Goal: Transaction & Acquisition: Purchase product/service

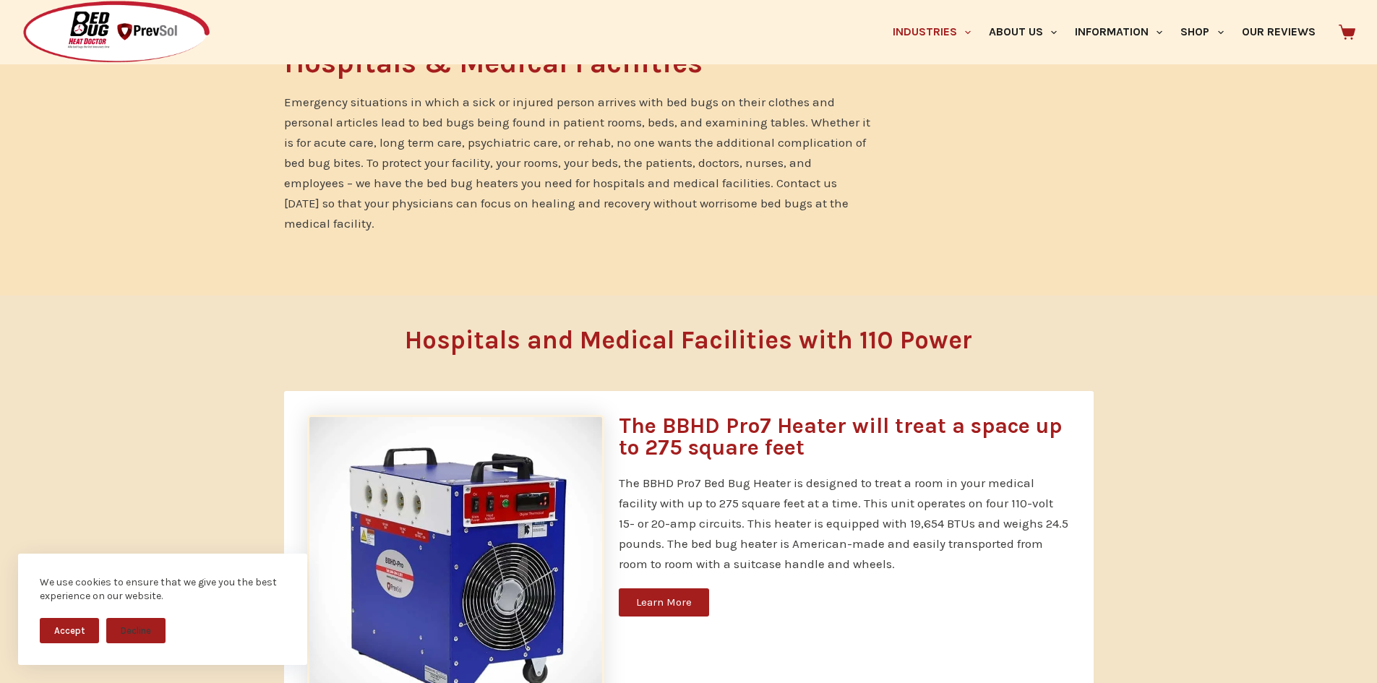
scroll to position [650, 0]
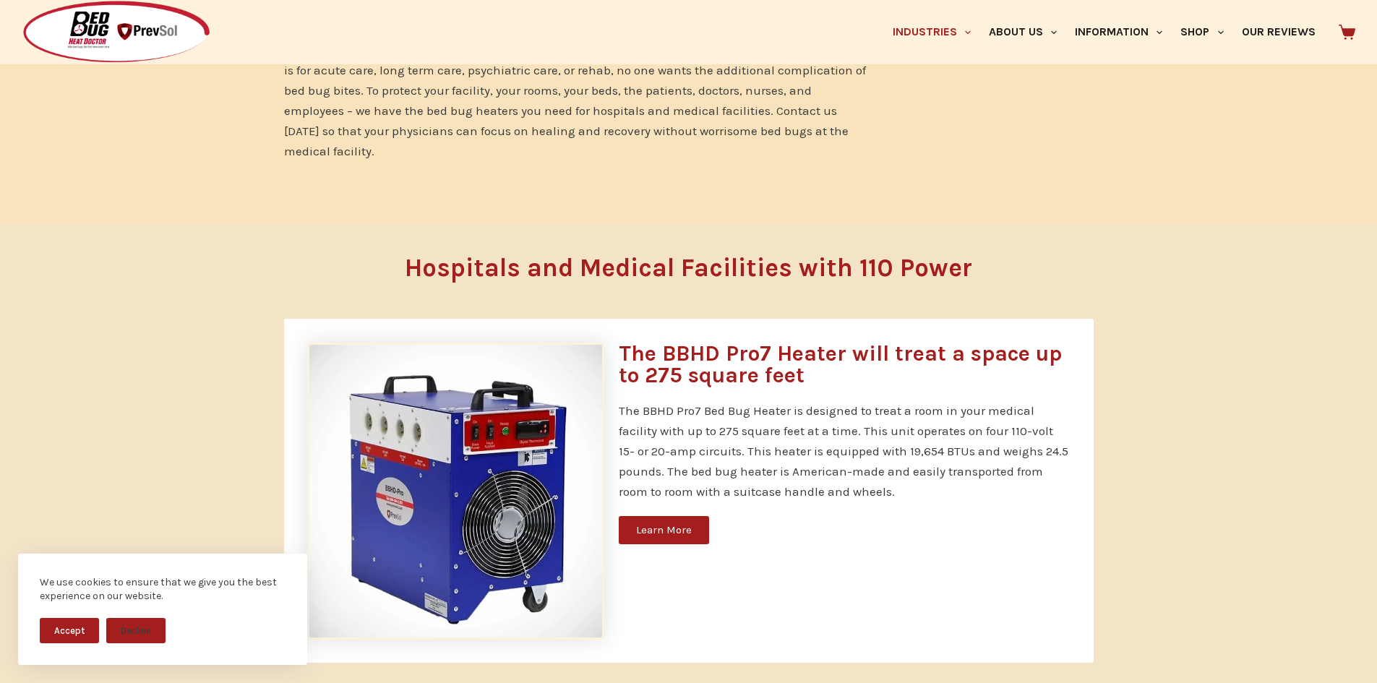
click at [653, 525] on span "Learn More" at bounding box center [664, 530] width 56 height 11
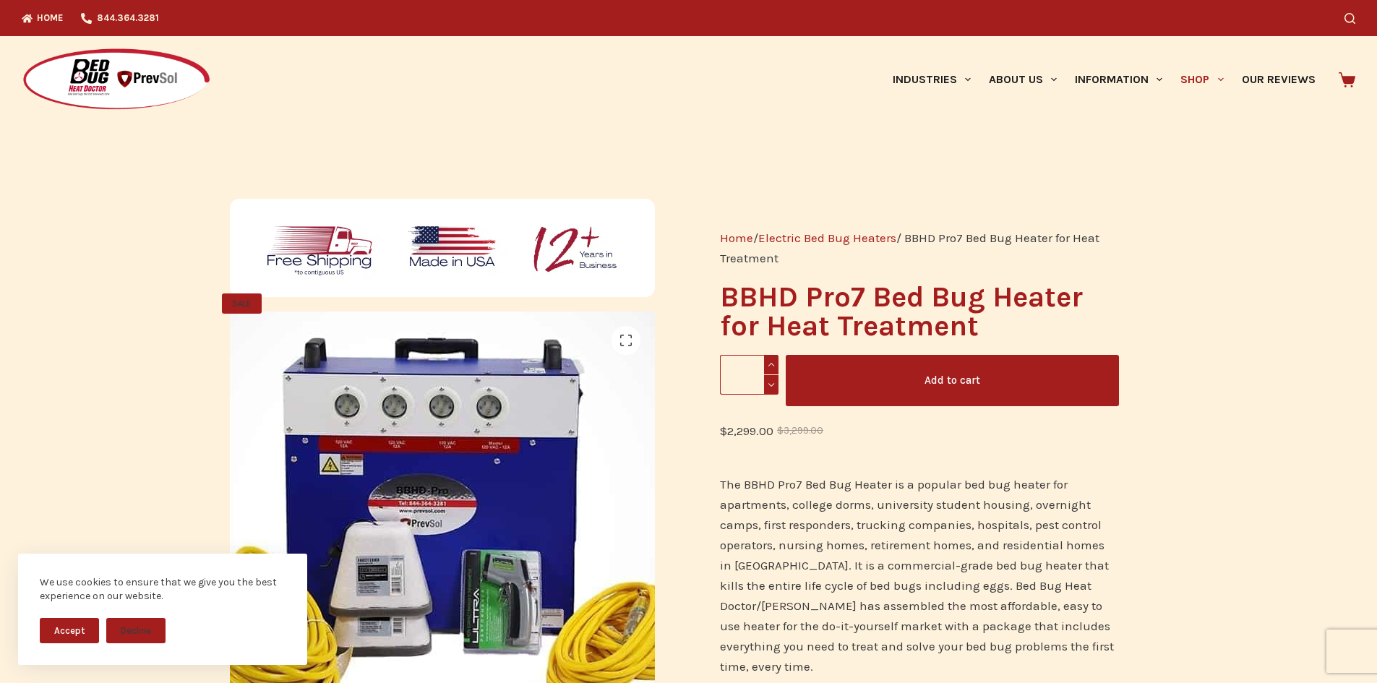
scroll to position [72, 0]
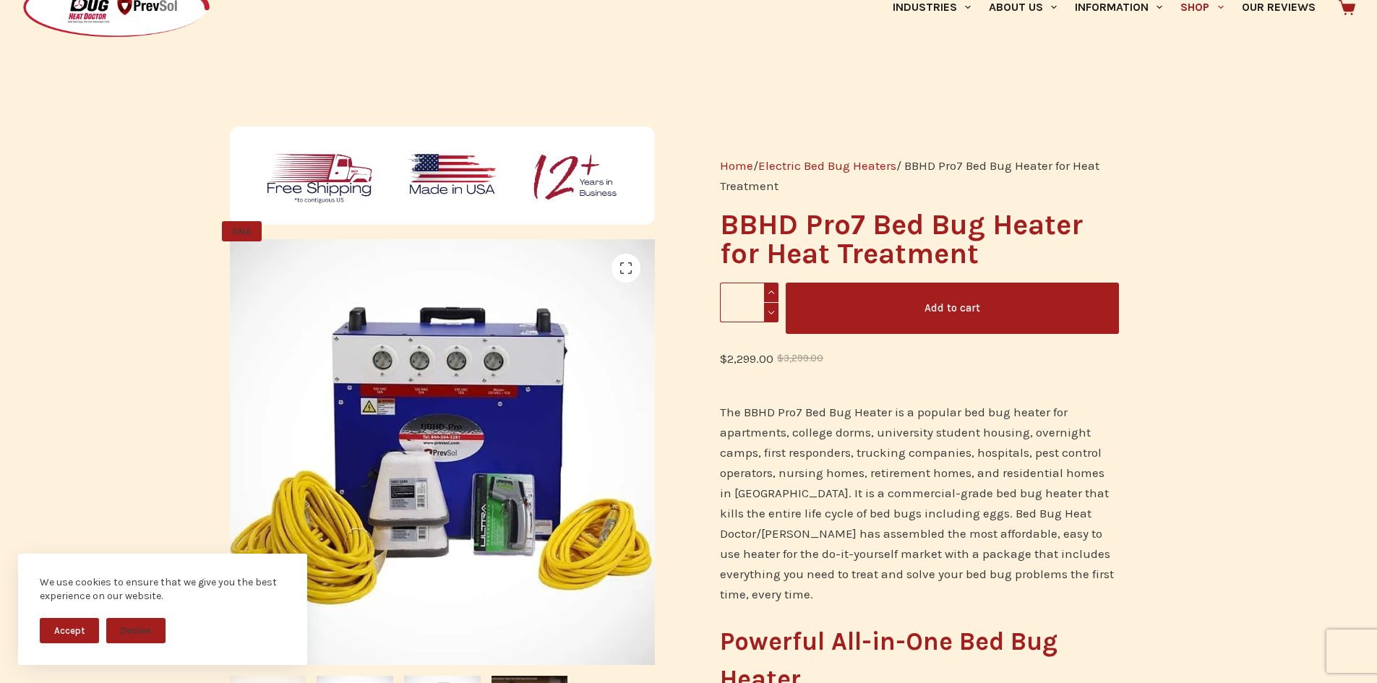
click at [69, 630] on button "Accept" at bounding box center [69, 630] width 59 height 25
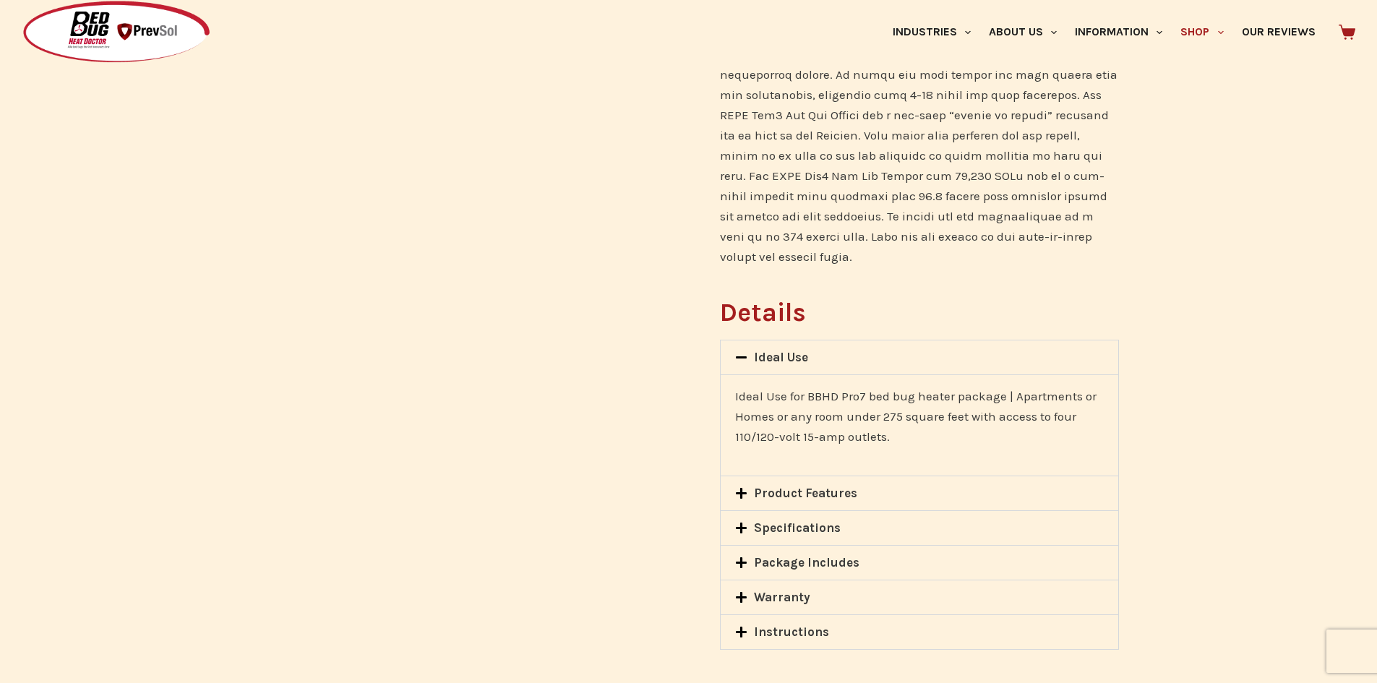
scroll to position [867, 0]
click at [759, 482] on link "Product Features" at bounding box center [805, 489] width 103 height 14
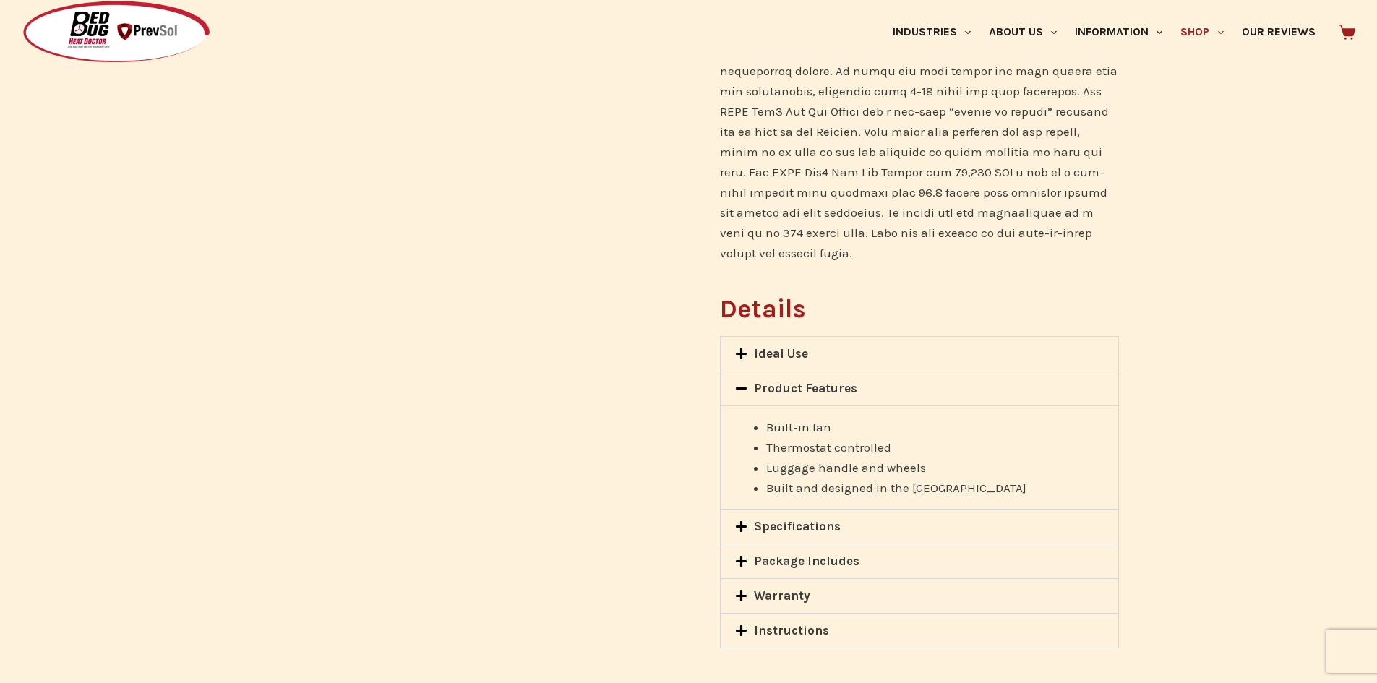
click at [761, 519] on link "Specifications" at bounding box center [797, 526] width 87 height 14
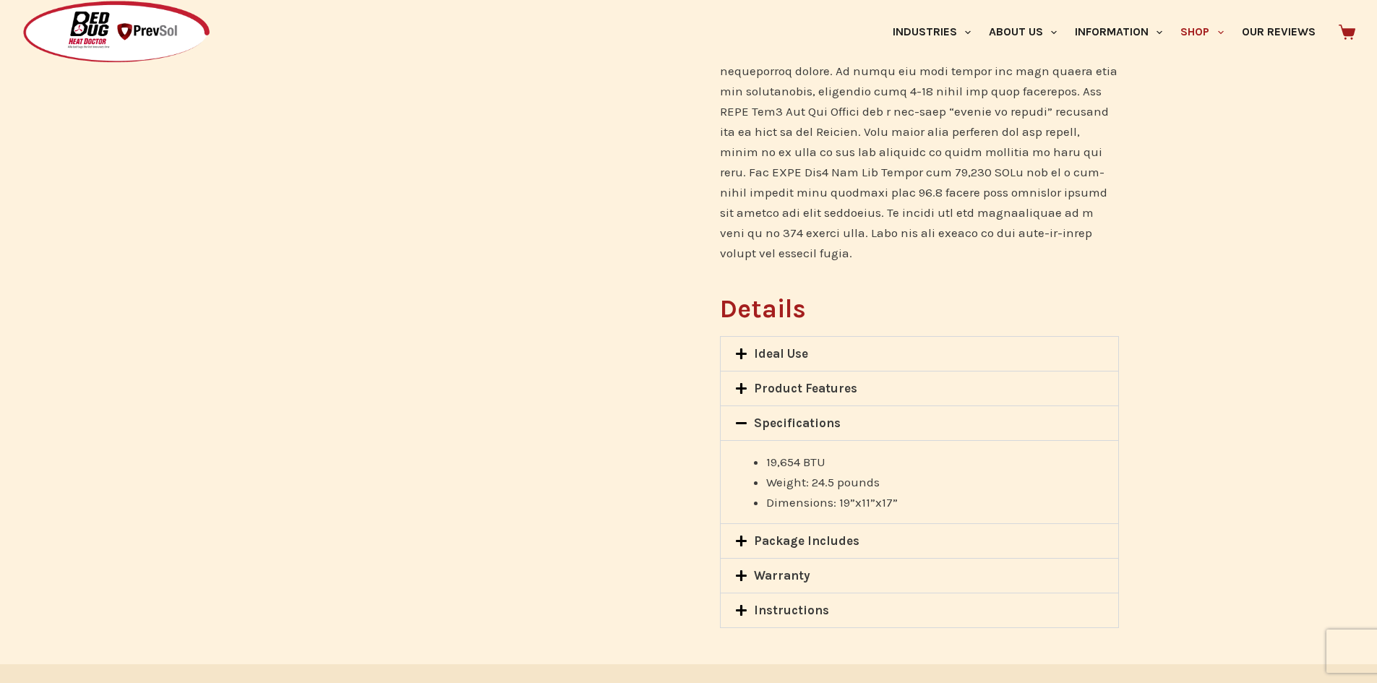
click at [799, 533] on link "Package Includes" at bounding box center [807, 540] width 106 height 14
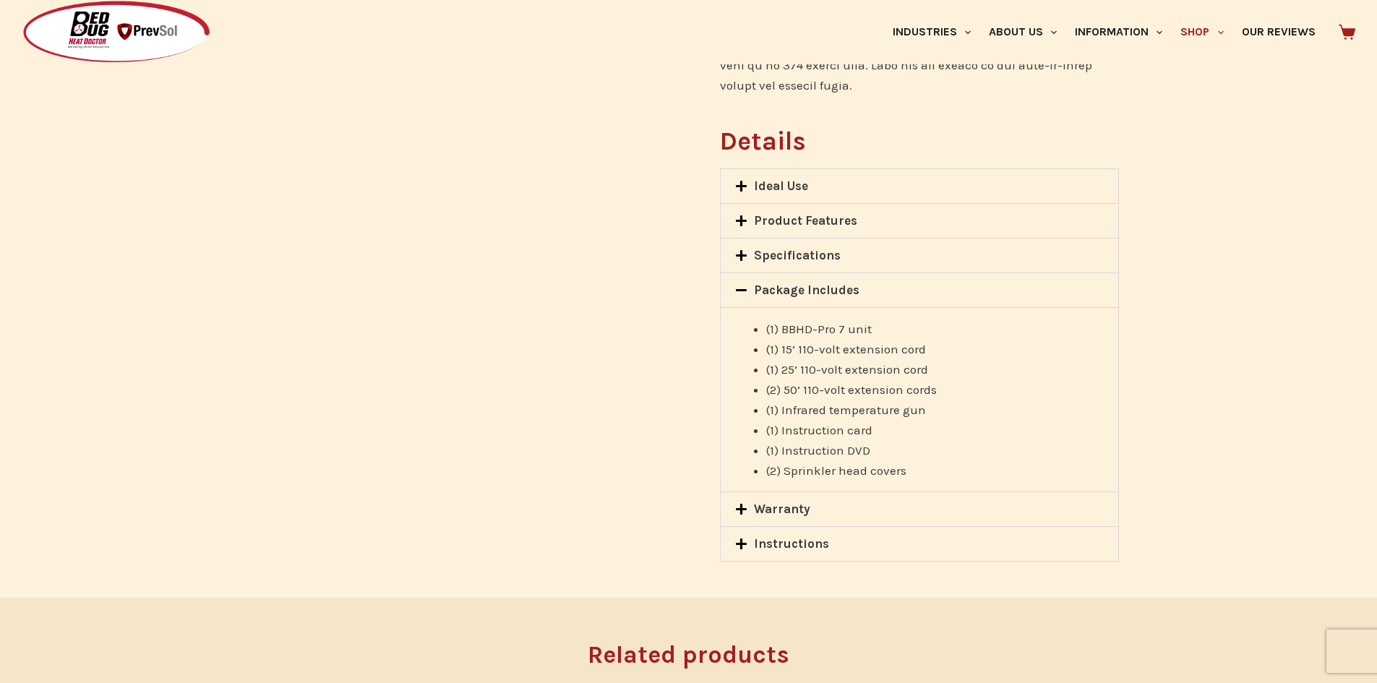
scroll to position [1012, 0]
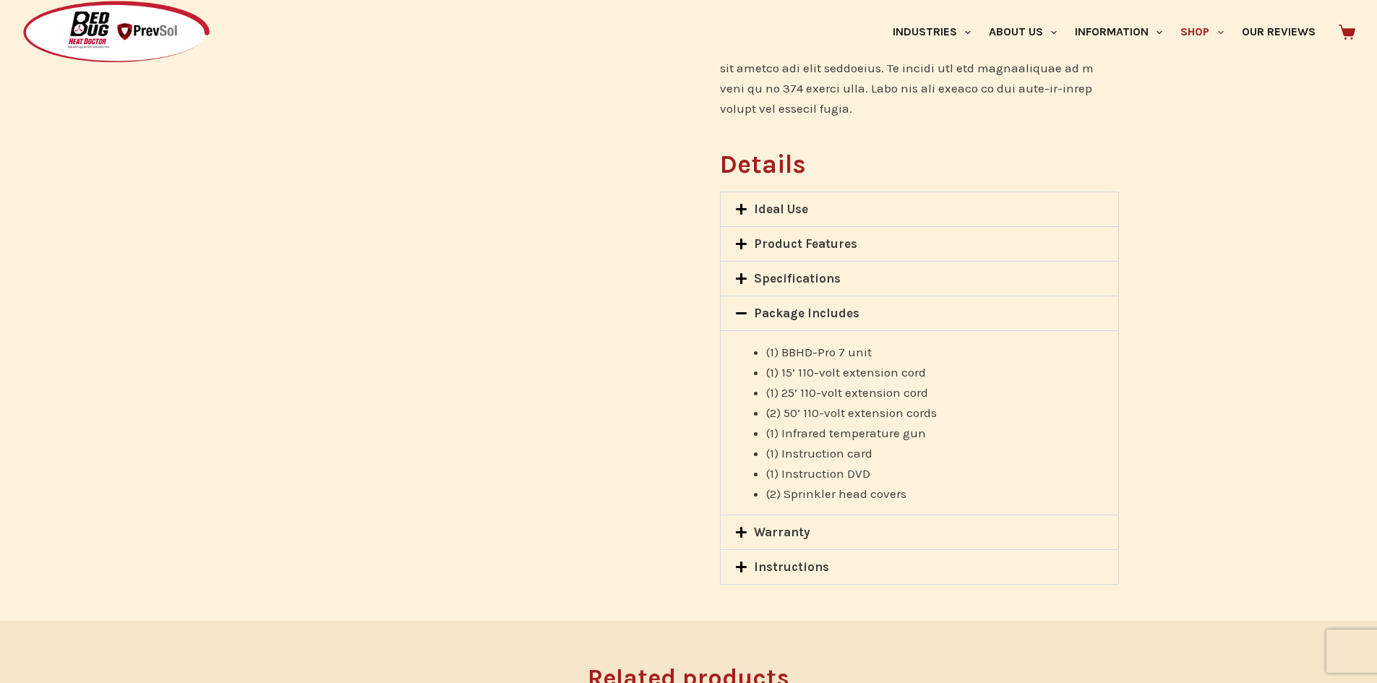
click at [776, 525] on link "Warranty" at bounding box center [782, 532] width 56 height 14
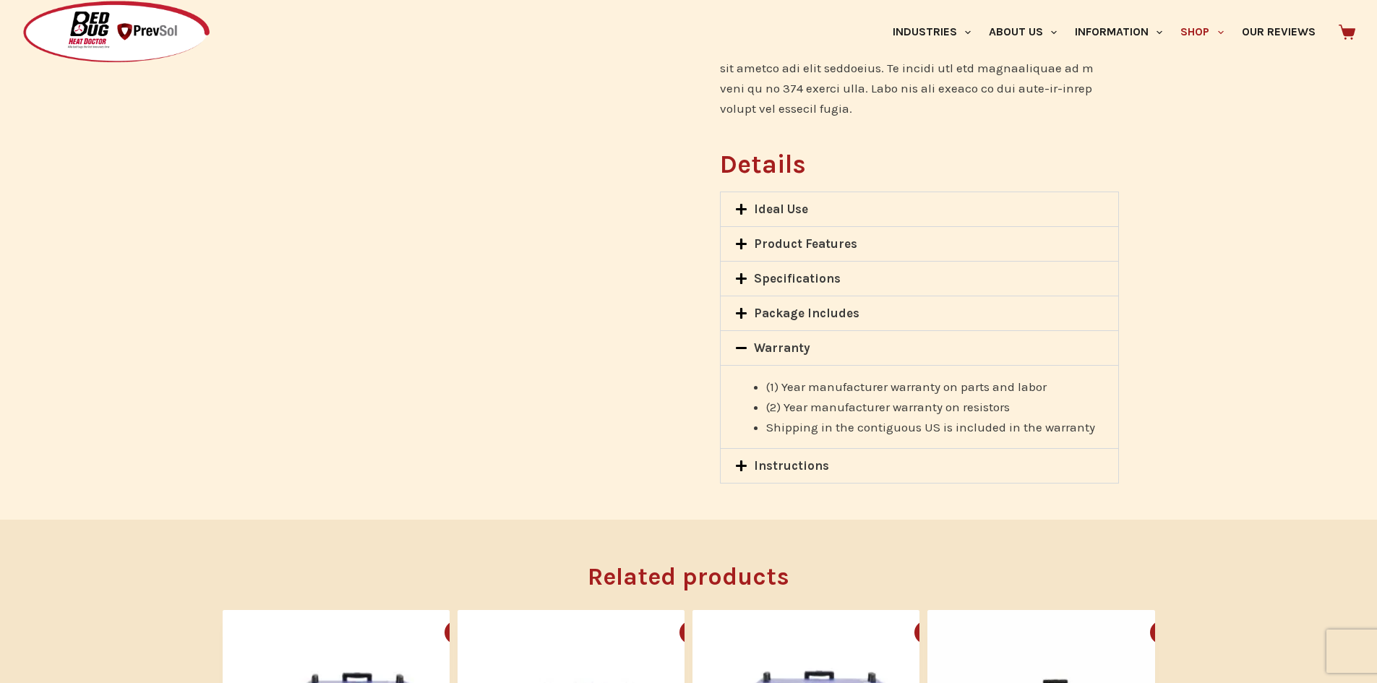
click at [745, 460] on icon at bounding box center [741, 466] width 12 height 12
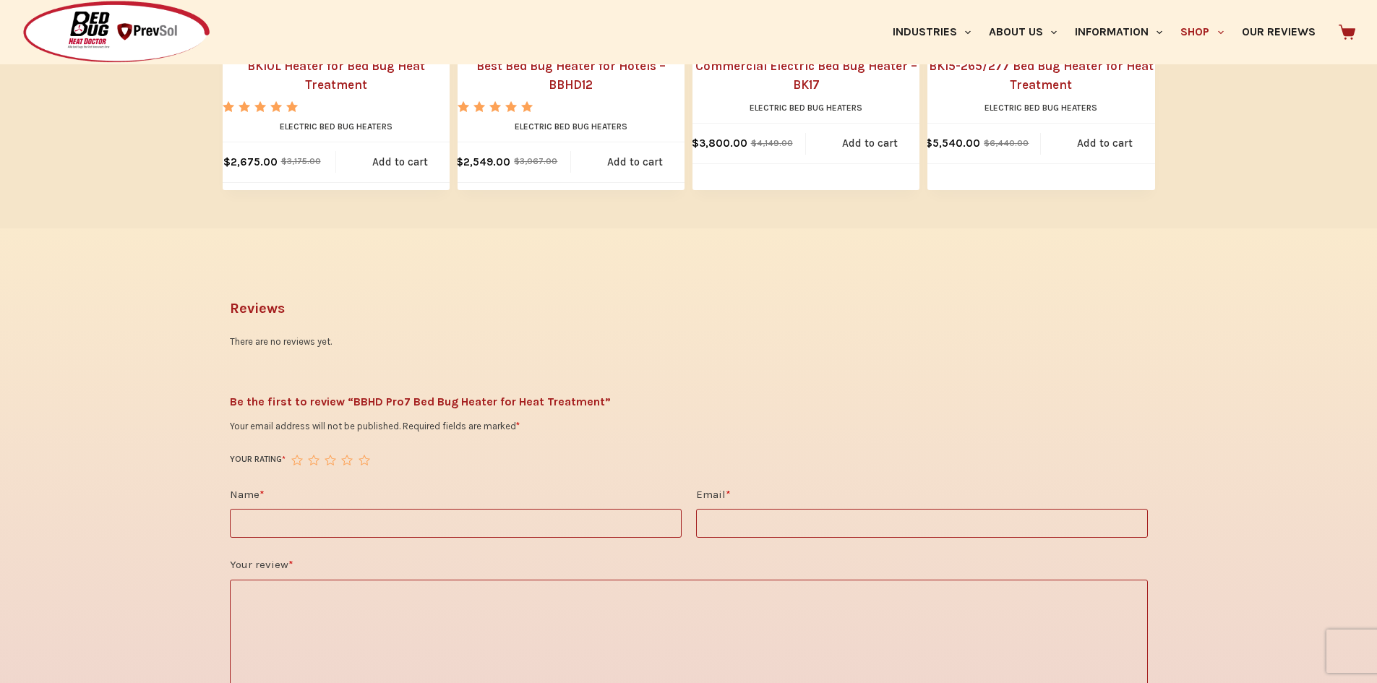
scroll to position [1879, 0]
